Goal: Check status: Check status

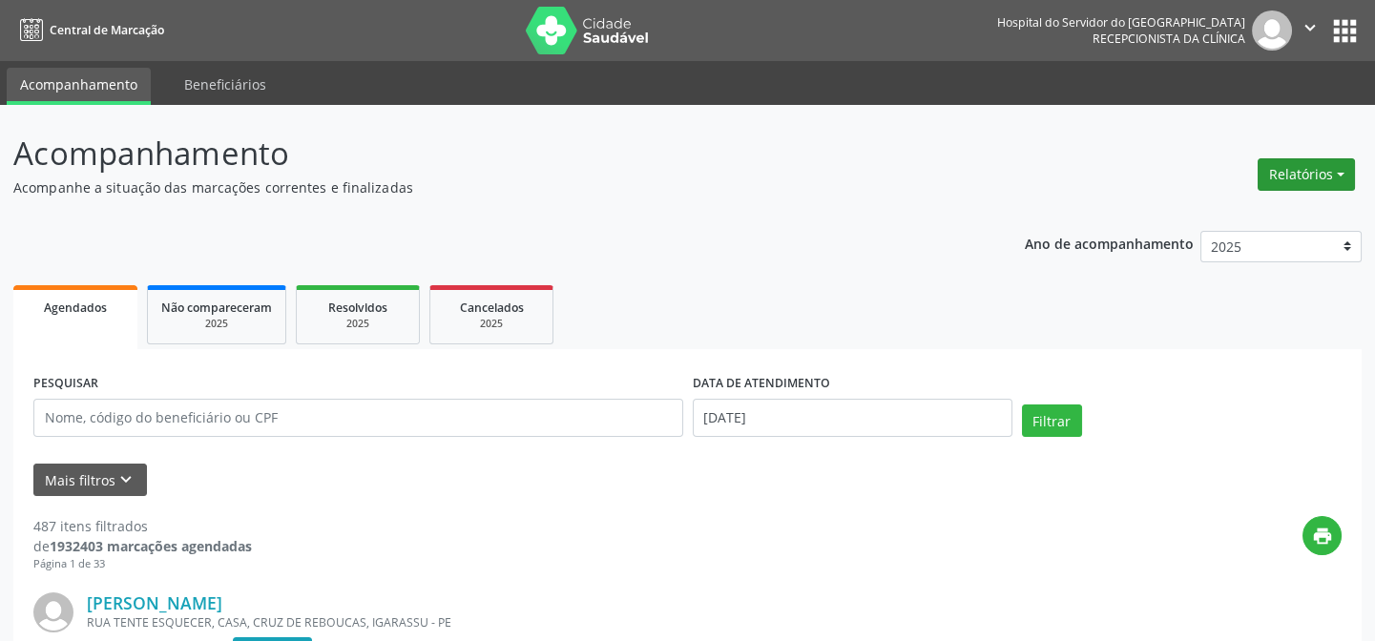
click at [1293, 172] on button "Relatórios" at bounding box center [1306, 174] width 97 height 32
click at [1272, 216] on link "Agendamentos" at bounding box center [1252, 214] width 205 height 27
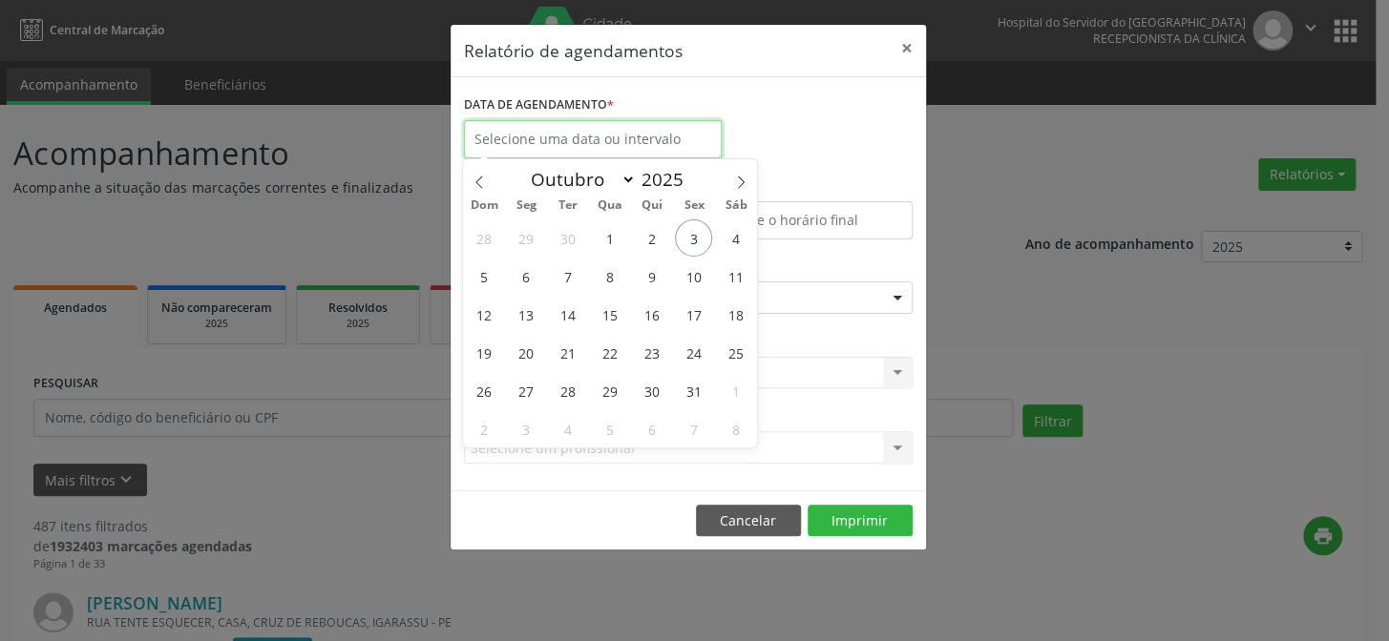
click at [640, 142] on input "text" at bounding box center [593, 139] width 258 height 38
click at [690, 238] on span "3" at bounding box center [693, 238] width 37 height 37
type input "[DATE]"
click at [690, 238] on span "3" at bounding box center [693, 238] width 37 height 37
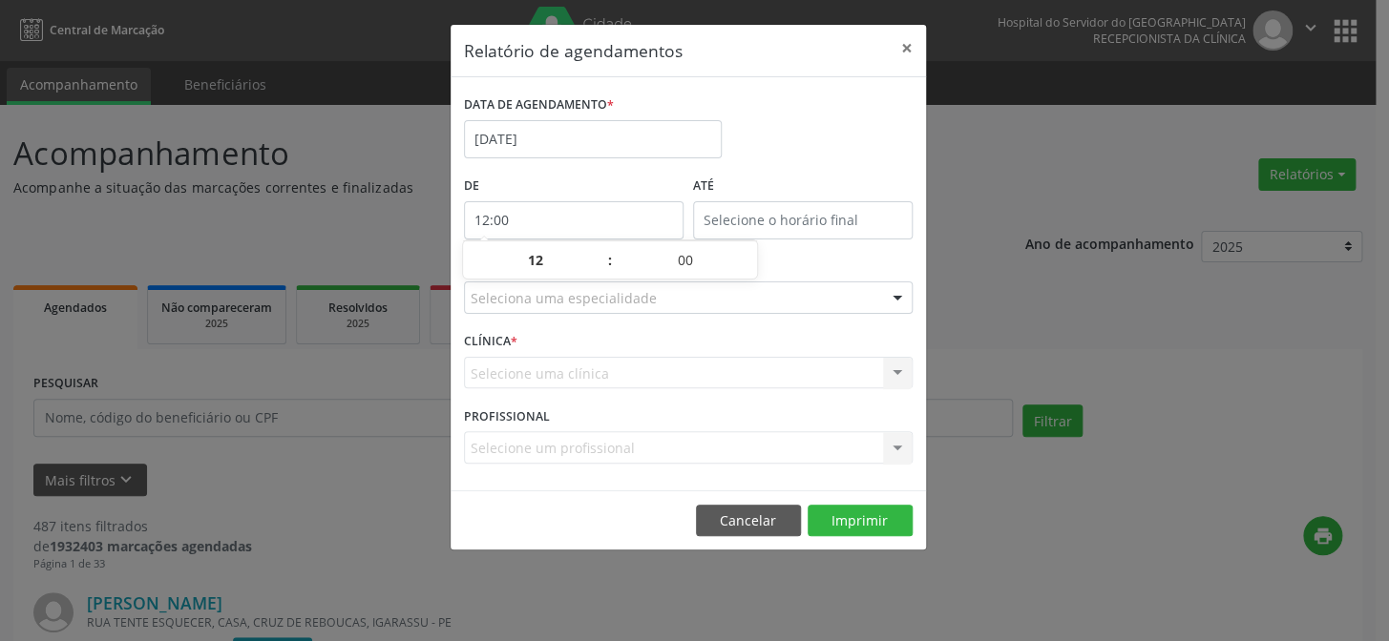
click at [520, 221] on input "12:00" at bounding box center [574, 220] width 220 height 38
click at [599, 272] on span at bounding box center [600, 270] width 13 height 19
type input "11:00"
type input "11"
click at [599, 272] on span at bounding box center [600, 270] width 13 height 19
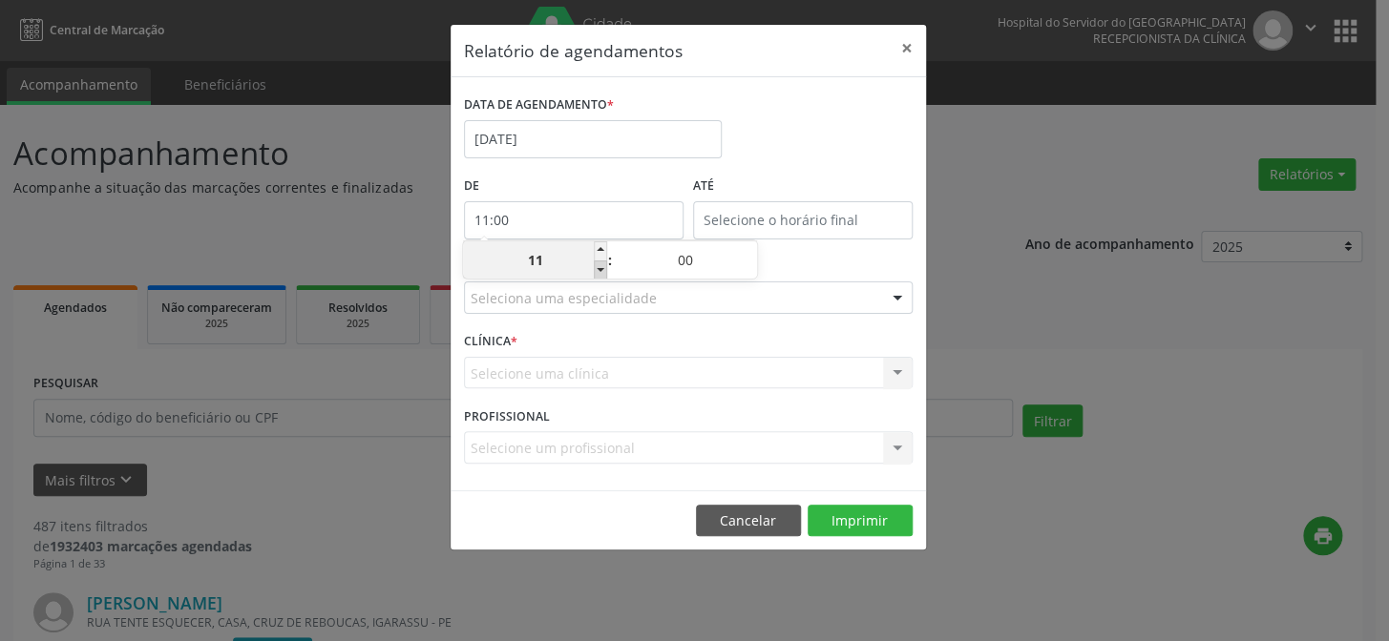
type input "10:00"
type input "10"
click at [599, 272] on span at bounding box center [600, 270] width 13 height 19
type input "09:00"
type input "09"
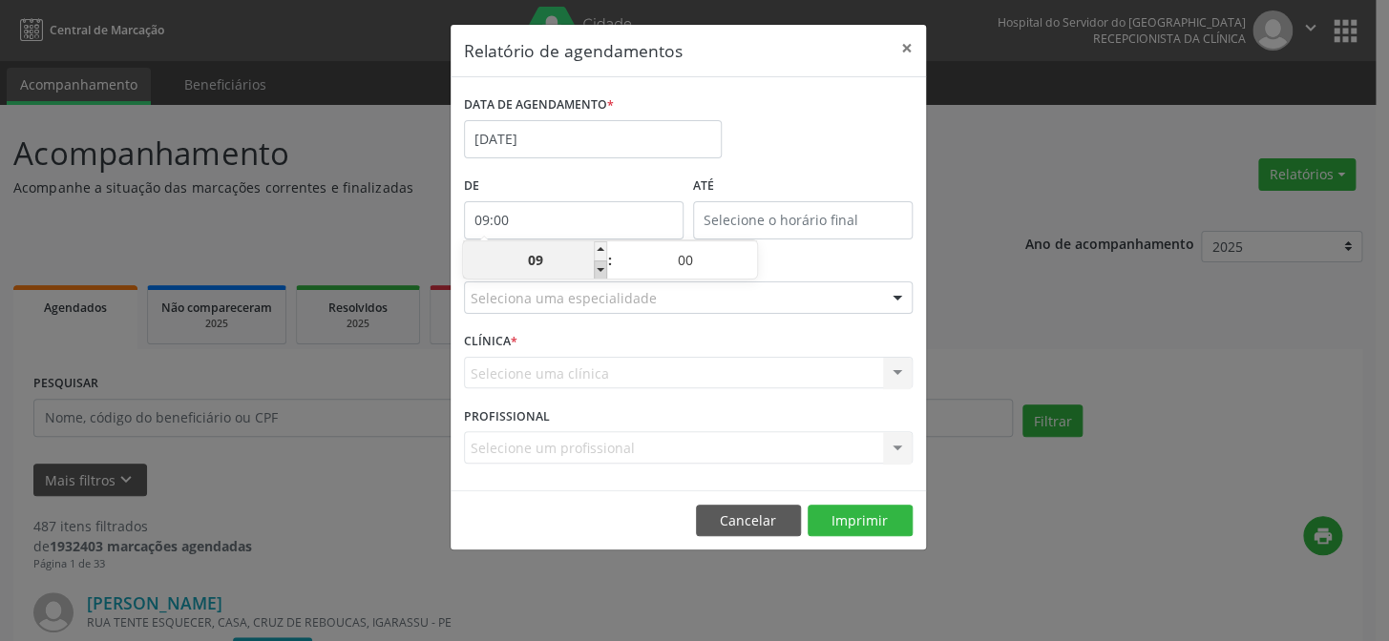
click at [599, 272] on span at bounding box center [600, 270] width 13 height 19
type input "08:00"
type input "08"
click at [601, 272] on span at bounding box center [600, 270] width 13 height 19
type input "07:00"
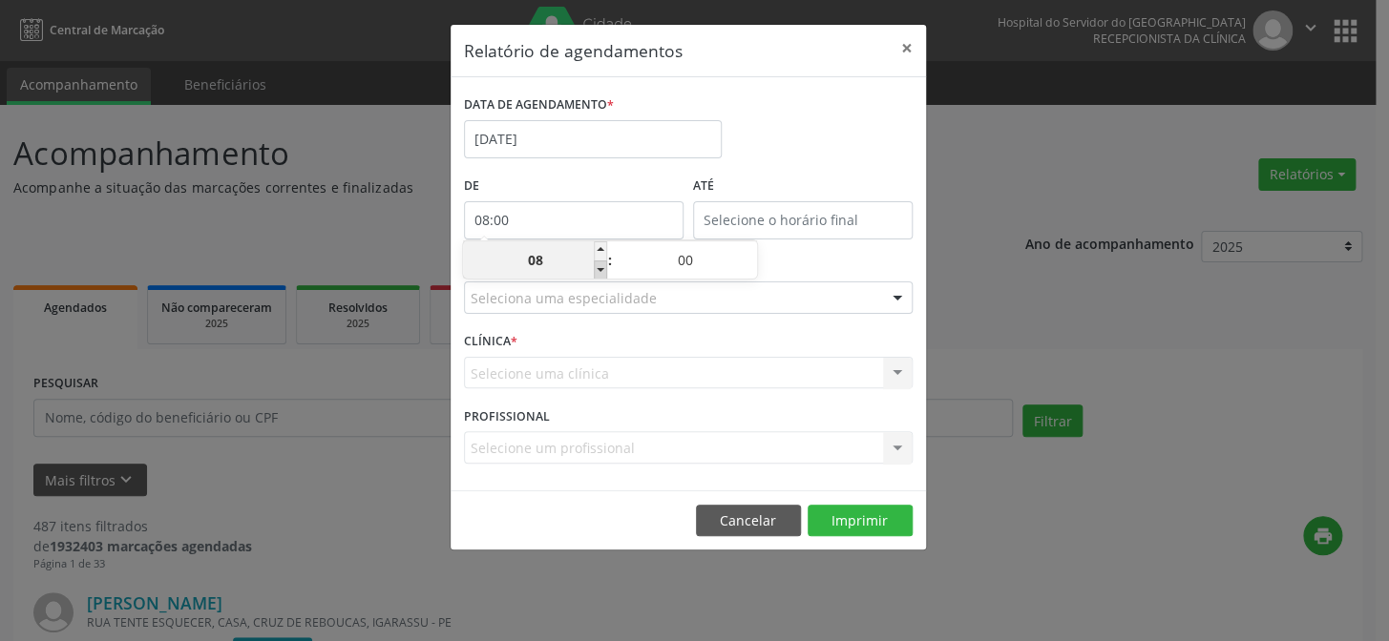
type input "07"
click at [811, 209] on input "12:00" at bounding box center [803, 220] width 220 height 38
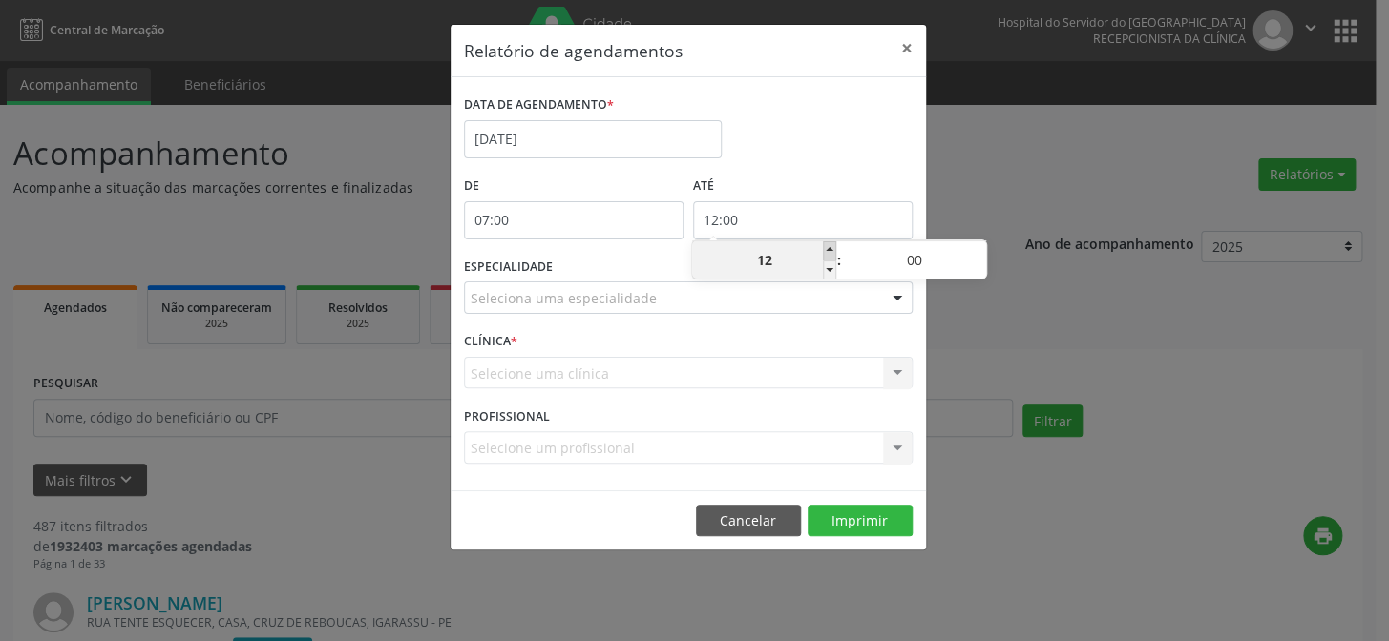
click at [823, 252] on span at bounding box center [829, 250] width 13 height 19
type input "13:00"
type input "13"
click at [823, 251] on span at bounding box center [829, 250] width 13 height 19
type input "14:00"
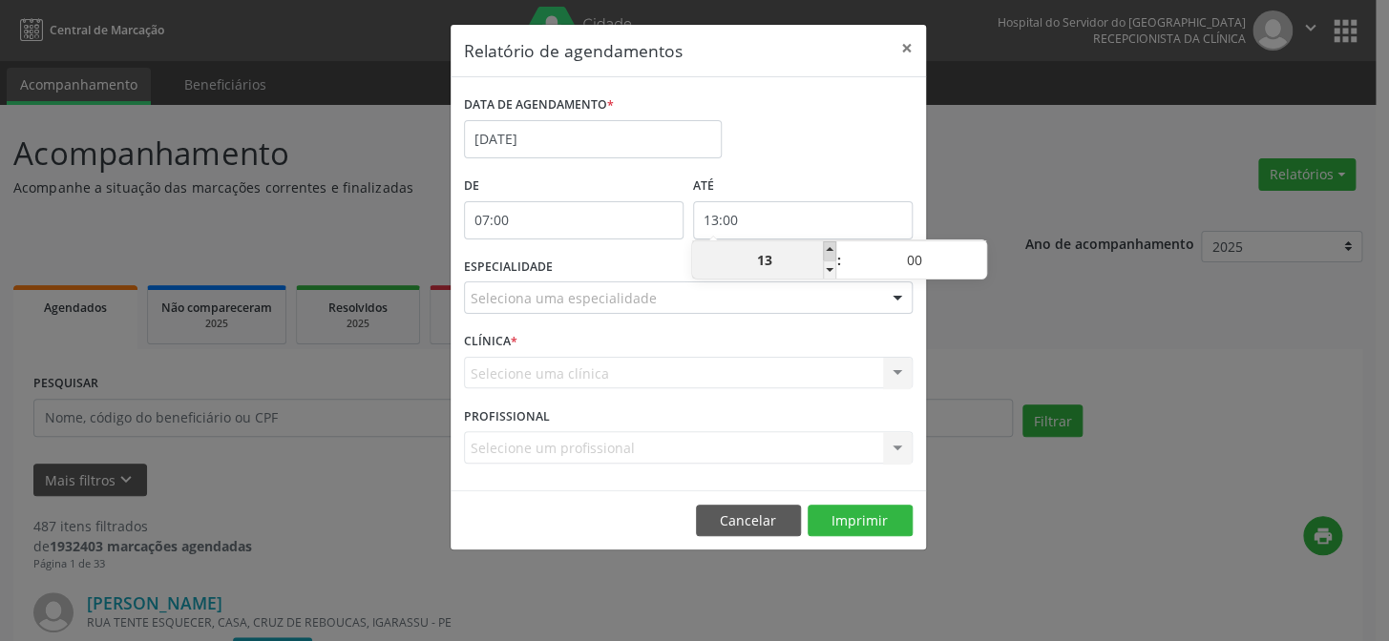
type input "14"
click at [823, 251] on span at bounding box center [829, 250] width 13 height 19
type input "15:00"
type input "15"
click at [823, 251] on span at bounding box center [829, 250] width 13 height 19
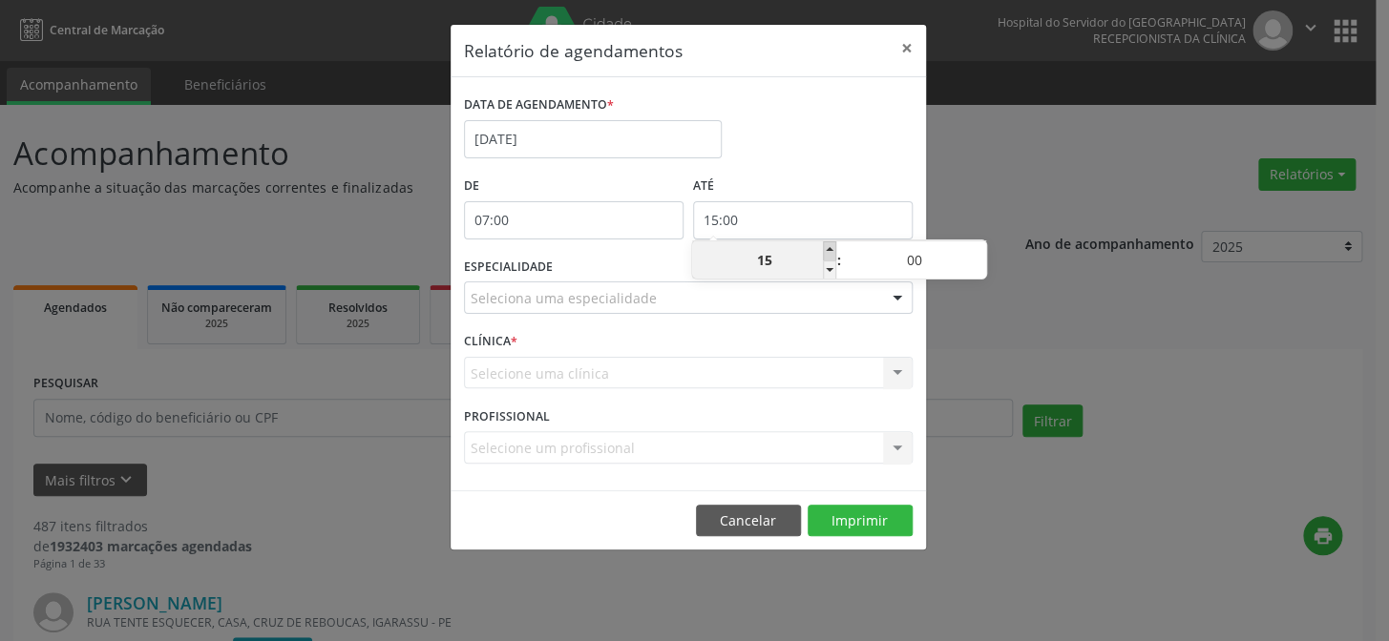
type input "16:00"
type input "16"
click at [824, 249] on span at bounding box center [829, 250] width 13 height 19
type input "17:00"
type input "17"
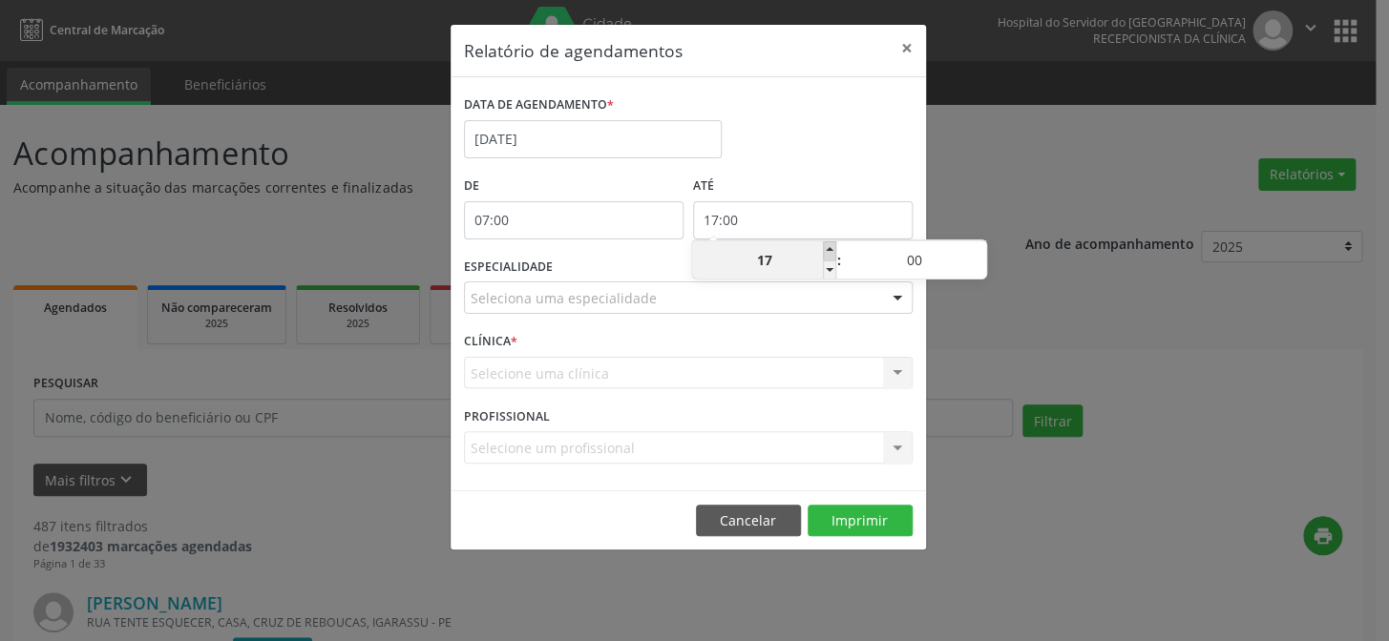
click at [824, 249] on span at bounding box center [829, 250] width 13 height 19
type input "18:00"
type input "18"
click at [824, 249] on span at bounding box center [829, 250] width 13 height 19
type input "19:00"
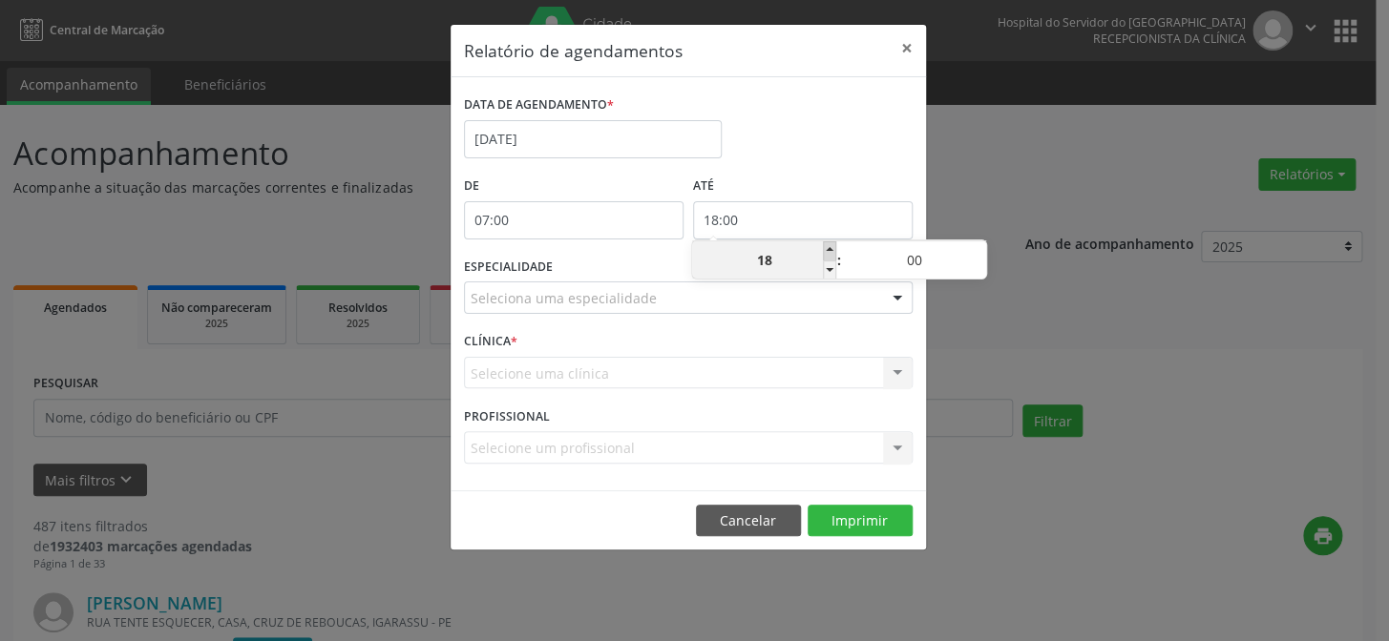
type input "19"
click at [824, 249] on span at bounding box center [829, 250] width 13 height 19
type input "20:00"
type input "20"
click at [824, 249] on span at bounding box center [829, 250] width 13 height 19
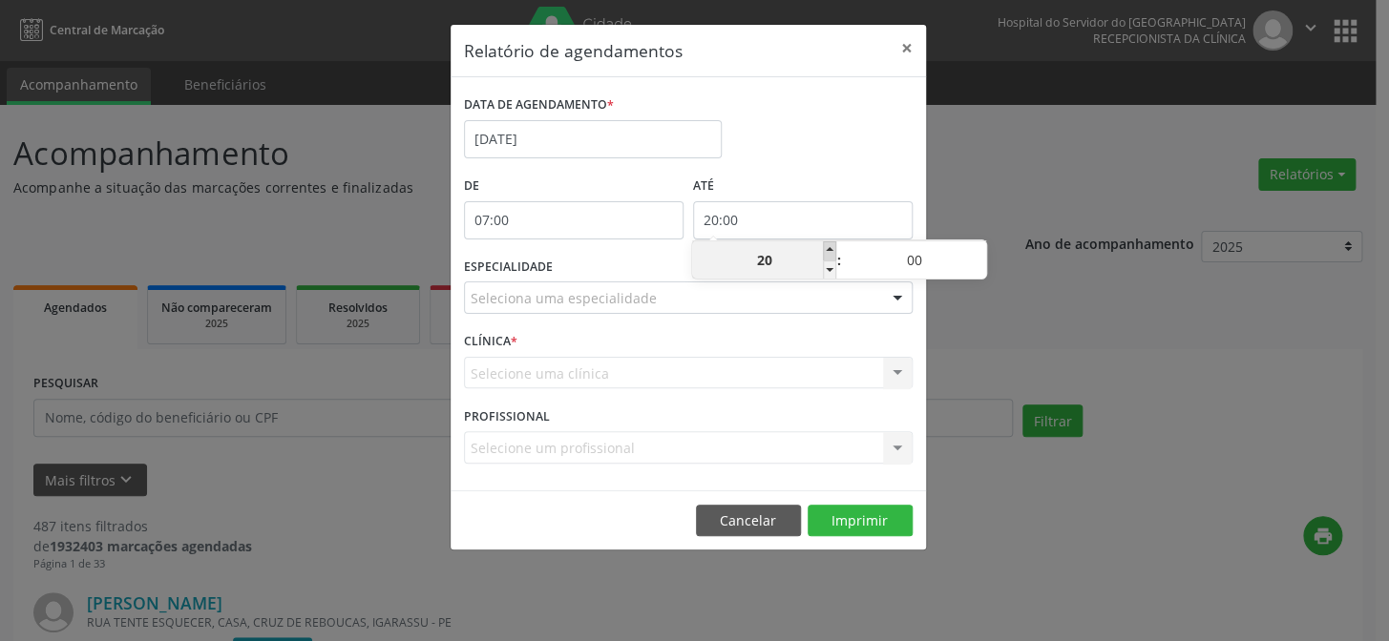
type input "21:00"
type input "21"
click at [895, 291] on div at bounding box center [897, 299] width 29 height 32
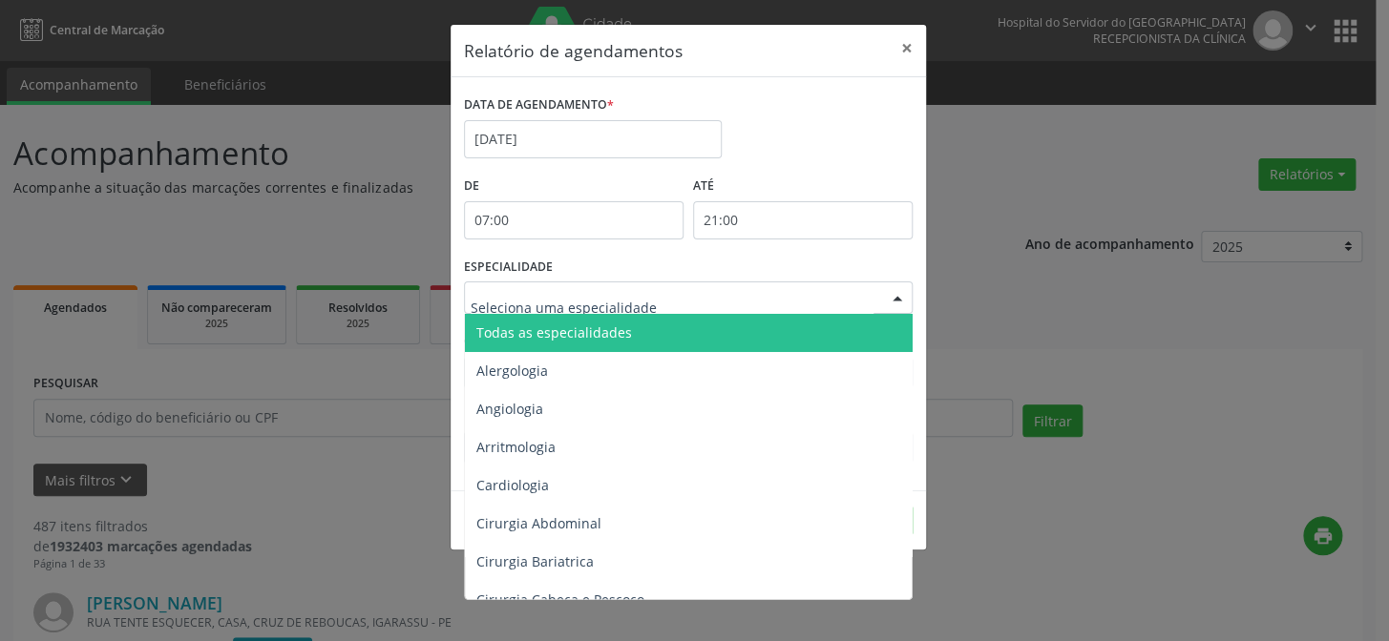
click at [798, 336] on span "Todas as especialidades" at bounding box center [690, 333] width 450 height 38
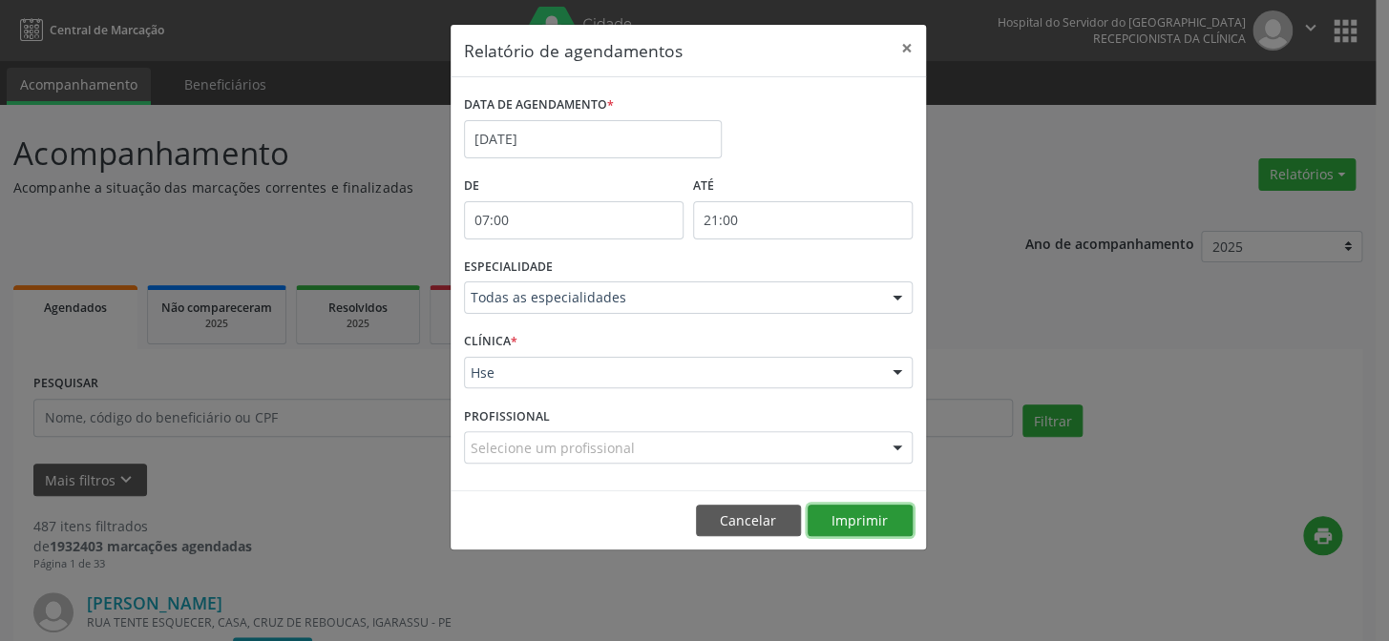
click at [864, 509] on button "Imprimir" at bounding box center [859, 521] width 105 height 32
click at [906, 40] on button "×" at bounding box center [907, 48] width 38 height 47
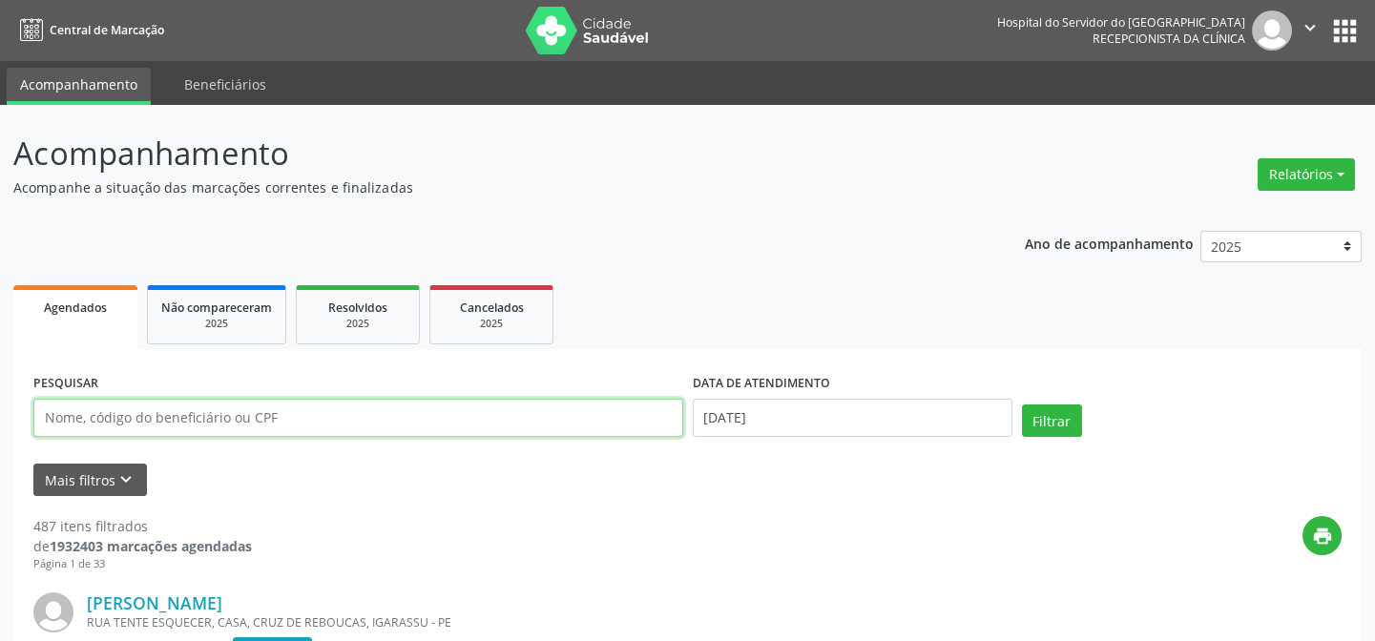
click at [61, 420] on input "text" at bounding box center [358, 418] width 650 height 38
type input "37541188468"
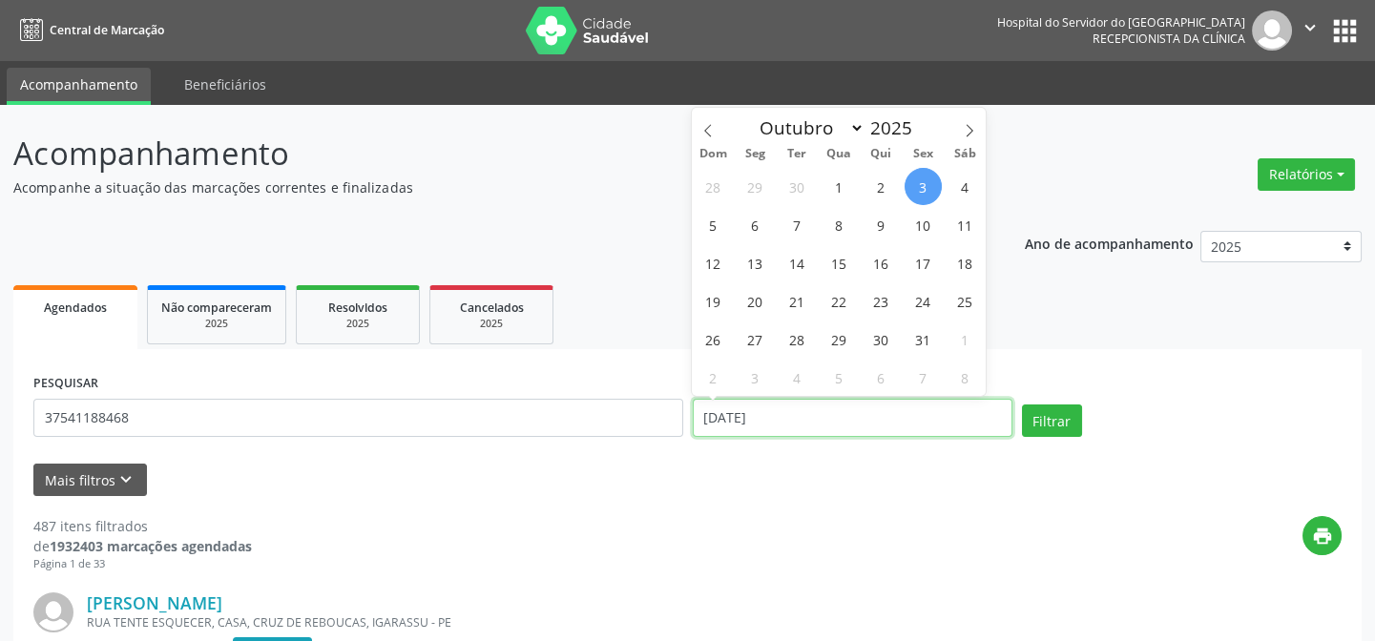
click at [717, 419] on input "[DATE]" at bounding box center [853, 418] width 320 height 38
click at [1022, 405] on button "Filtrar" at bounding box center [1052, 421] width 60 height 32
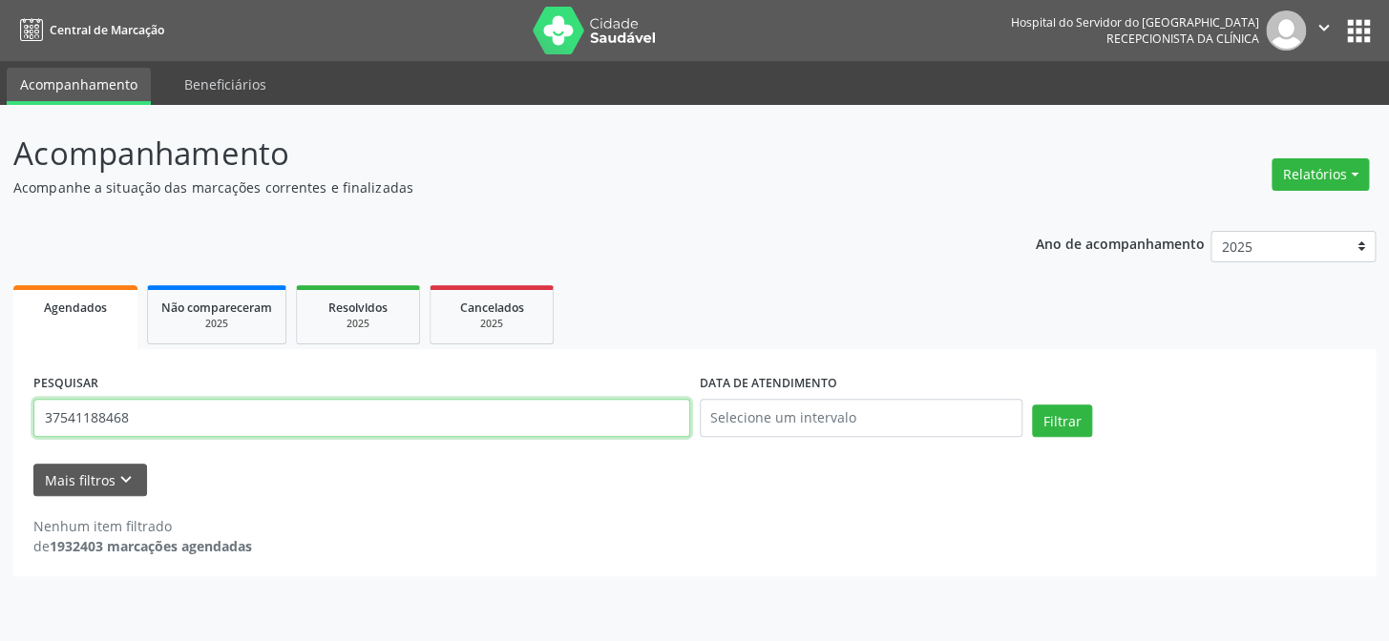
click at [161, 409] on input "37541188468" at bounding box center [361, 418] width 657 height 38
click at [1032, 405] on button "Filtrar" at bounding box center [1062, 421] width 60 height 32
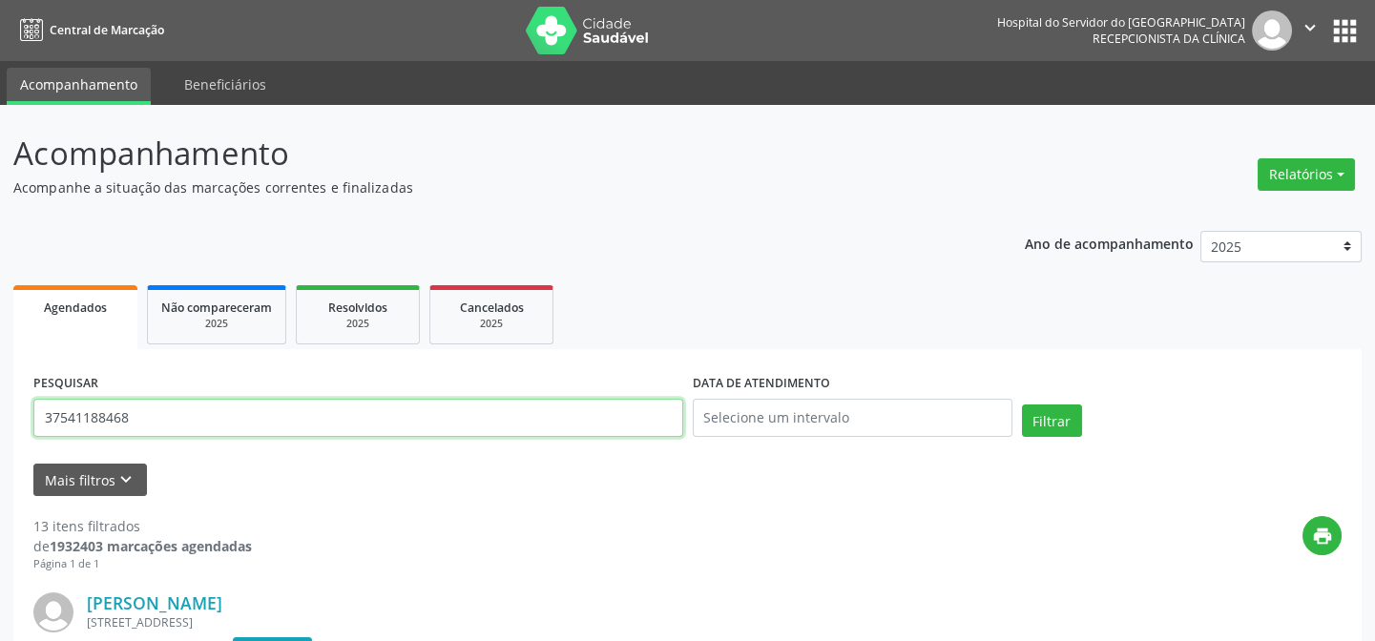
click at [157, 406] on input "37541188468" at bounding box center [358, 418] width 650 height 38
type input "3"
click at [1022, 405] on button "Filtrar" at bounding box center [1052, 421] width 60 height 32
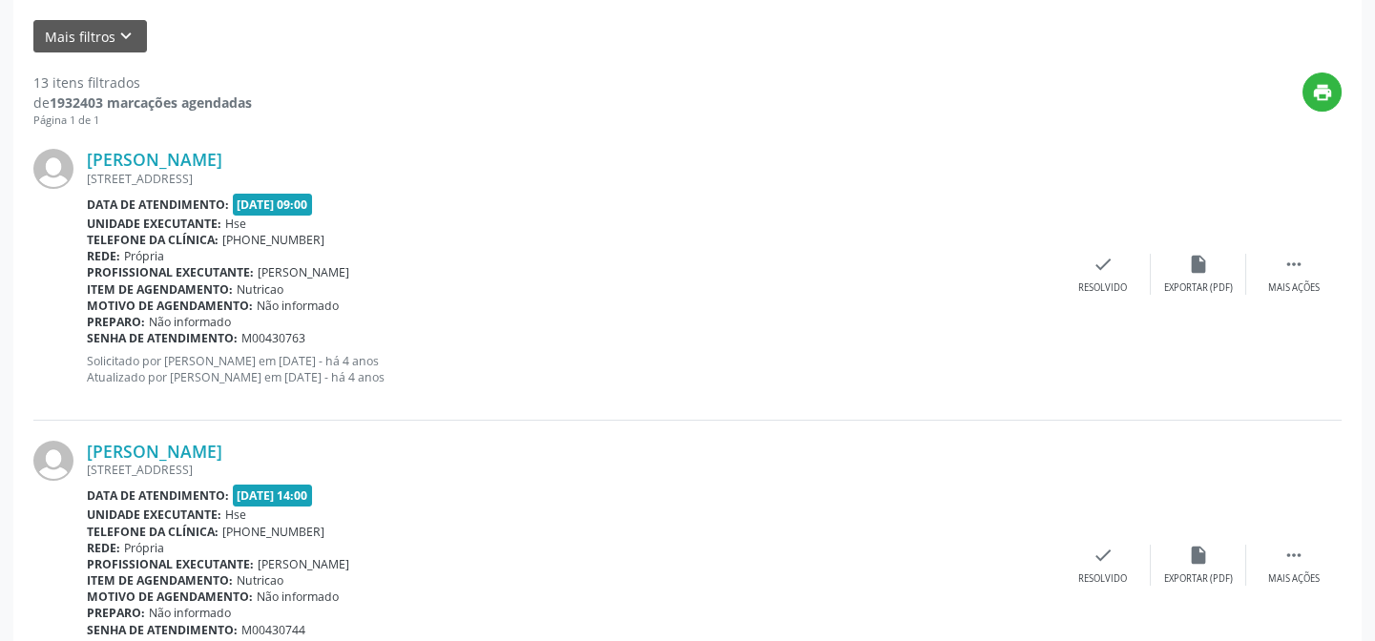
scroll to position [245, 0]
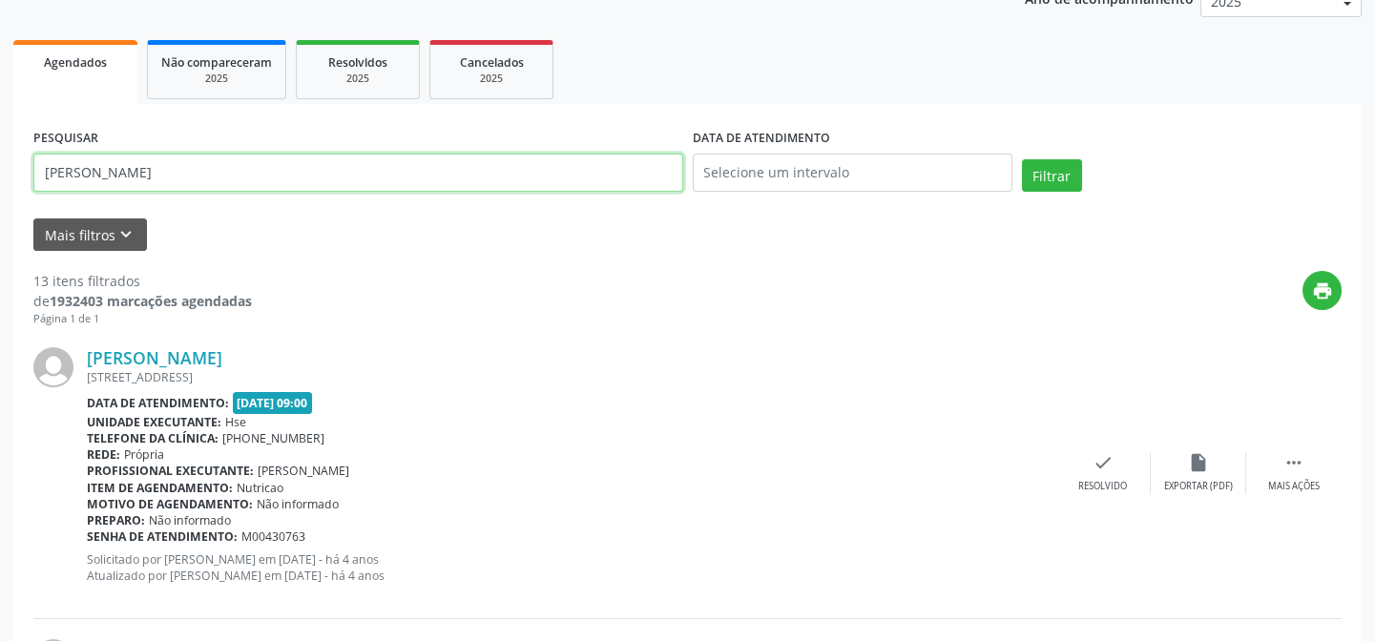
click at [192, 173] on input "[PERSON_NAME]" at bounding box center [358, 173] width 650 height 38
type input "m"
type input "13625187353"
click at [1022, 159] on button "Filtrar" at bounding box center [1052, 175] width 60 height 32
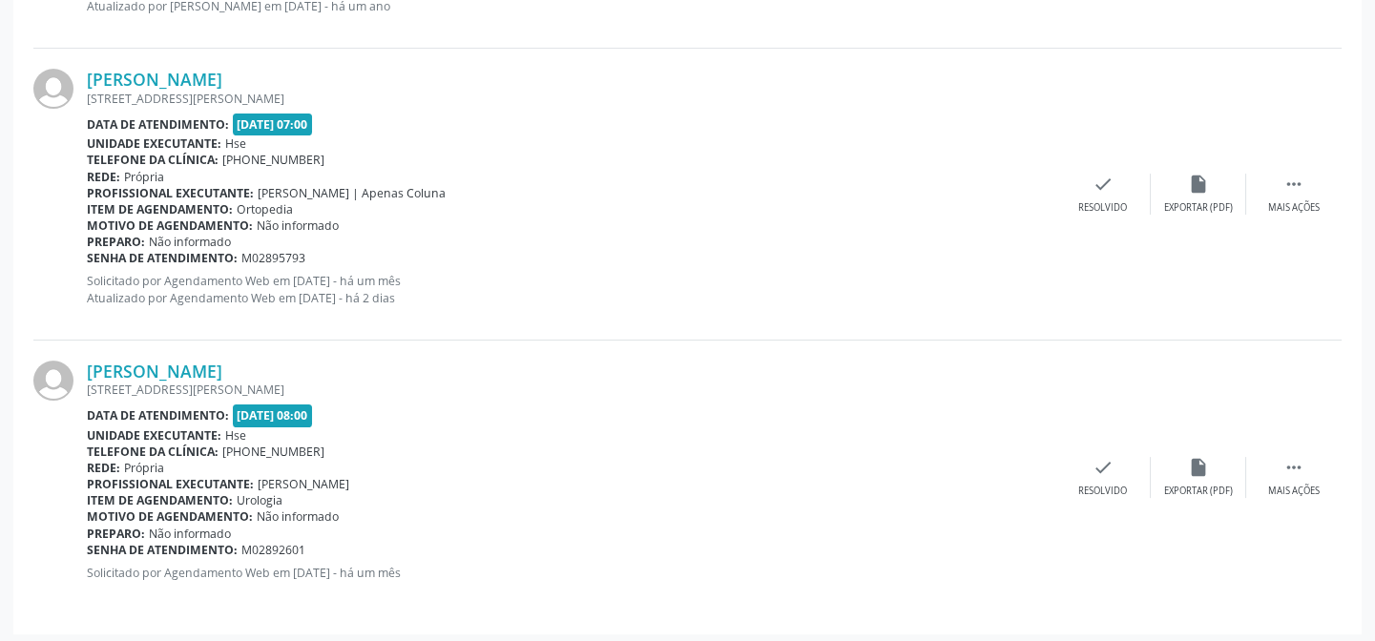
scroll to position [1403, 0]
